Goal: Find specific page/section: Find specific page/section

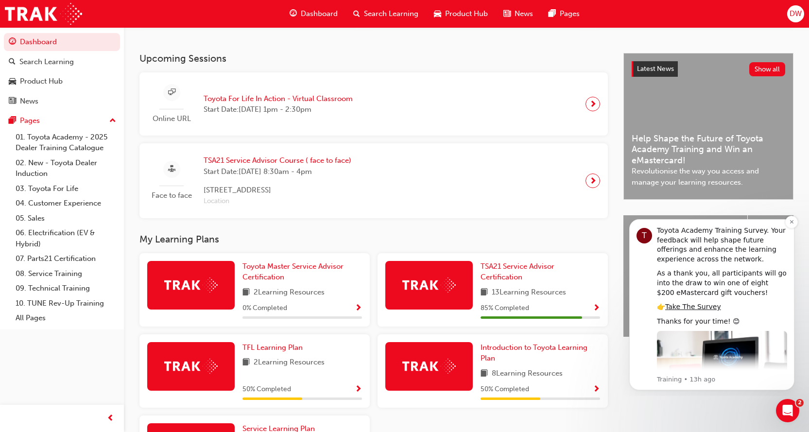
scroll to position [79, 0]
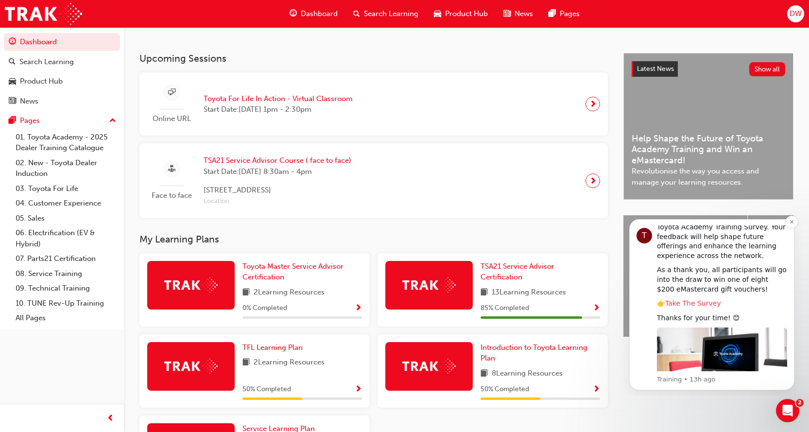
click at [688, 299] on link "Take The Survey" at bounding box center [693, 303] width 56 height 8
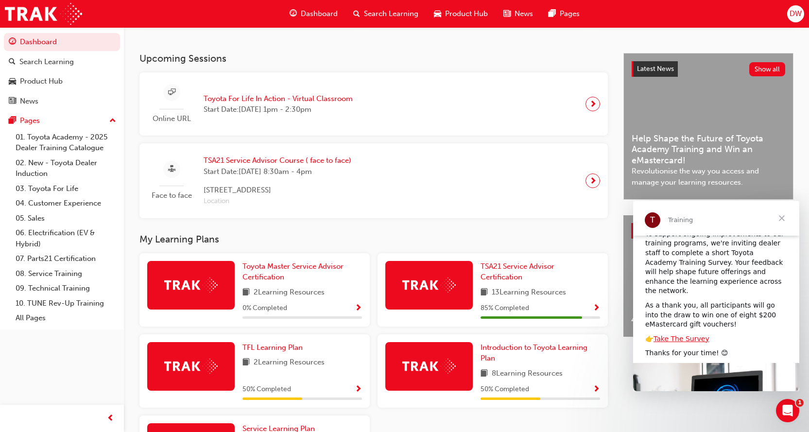
scroll to position [49, 0]
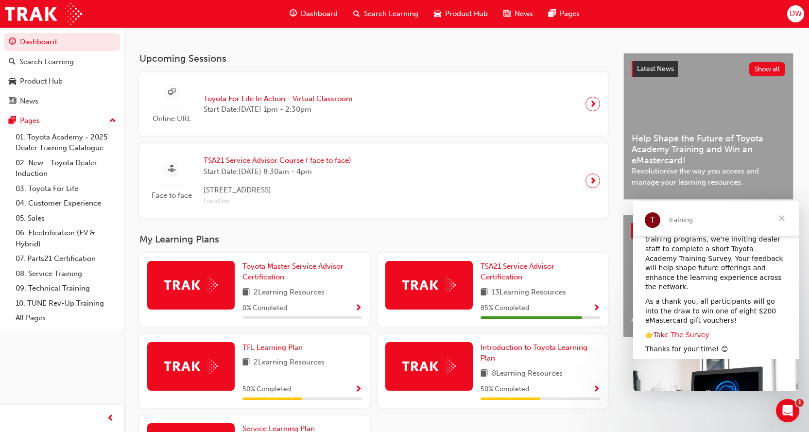
click at [681, 331] on link "Take The Survey" at bounding box center [681, 335] width 56 height 8
click at [784, 218] on span "Close" at bounding box center [781, 218] width 35 height 35
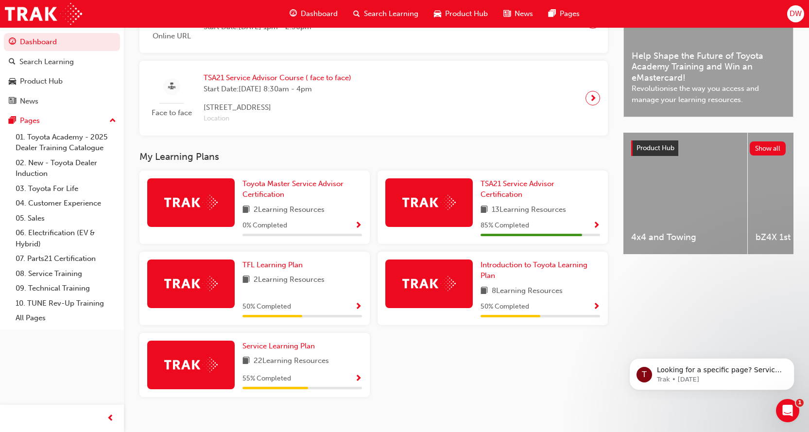
scroll to position [293, 0]
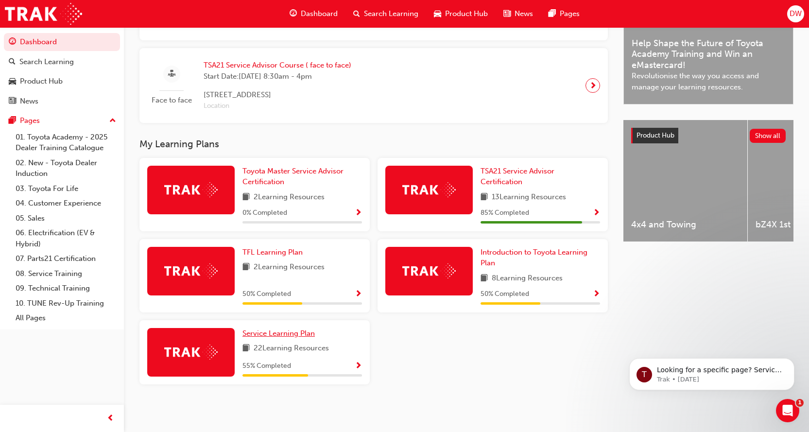
click at [292, 331] on span "Service Learning Plan" at bounding box center [278, 333] width 72 height 9
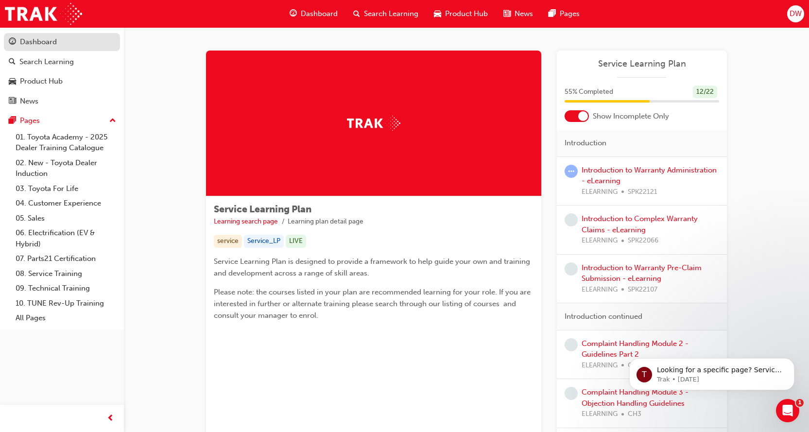
click at [46, 38] on div "Dashboard" at bounding box center [38, 41] width 37 height 11
